Goal: Task Accomplishment & Management: Manage account settings

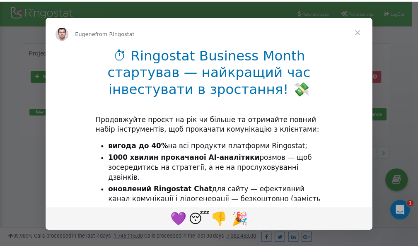
scroll to position [124, 0]
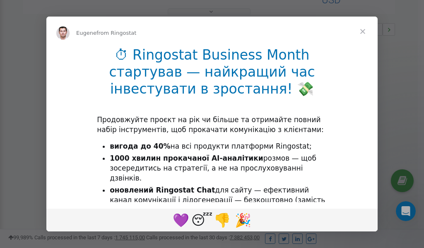
click at [364, 31] on span "Close" at bounding box center [363, 32] width 30 height 30
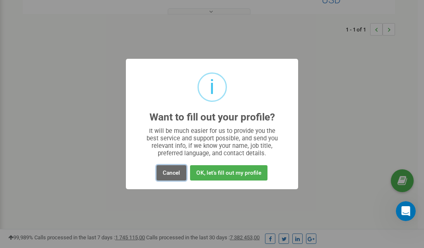
click at [171, 174] on button "Cancel" at bounding box center [171, 172] width 30 height 15
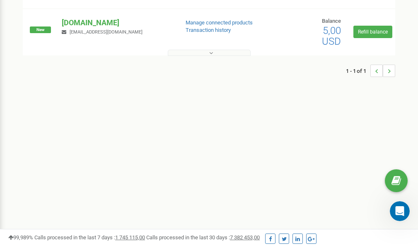
scroll to position [0, 0]
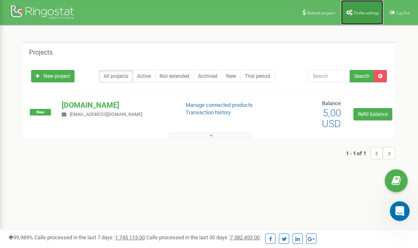
click at [370, 11] on span "Profile settings" at bounding box center [365, 13] width 25 height 5
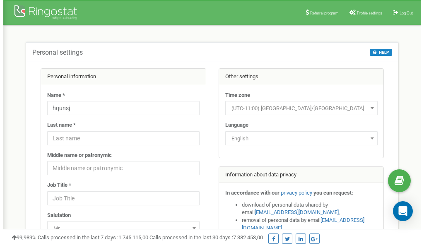
scroll to position [41, 0]
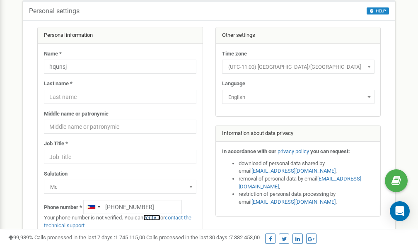
click at [154, 218] on link "verify it" at bounding box center [151, 217] width 17 height 6
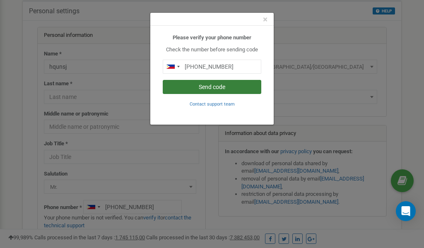
click at [206, 89] on button "Send code" at bounding box center [212, 87] width 99 height 14
